Goal: Information Seeking & Learning: Learn about a topic

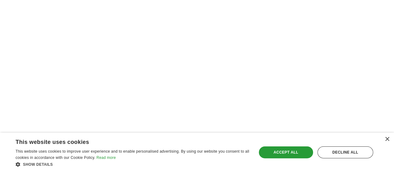
scroll to position [1115, 0]
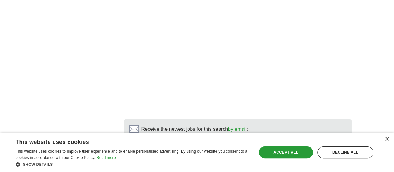
scroll to position [1171, 0]
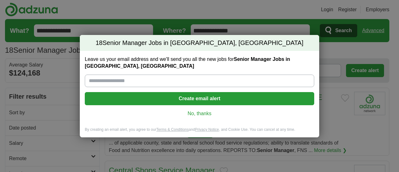
drag, startPoint x: 0, startPoint y: 0, endPoint x: 335, endPoint y: 116, distance: 354.1
click at [335, 116] on div "18 Senior Manager Jobs in [GEOGRAPHIC_DATA], [GEOGRAPHIC_DATA] Leave us your em…" at bounding box center [199, 86] width 399 height 172
